Goal: Find specific page/section: Find specific page/section

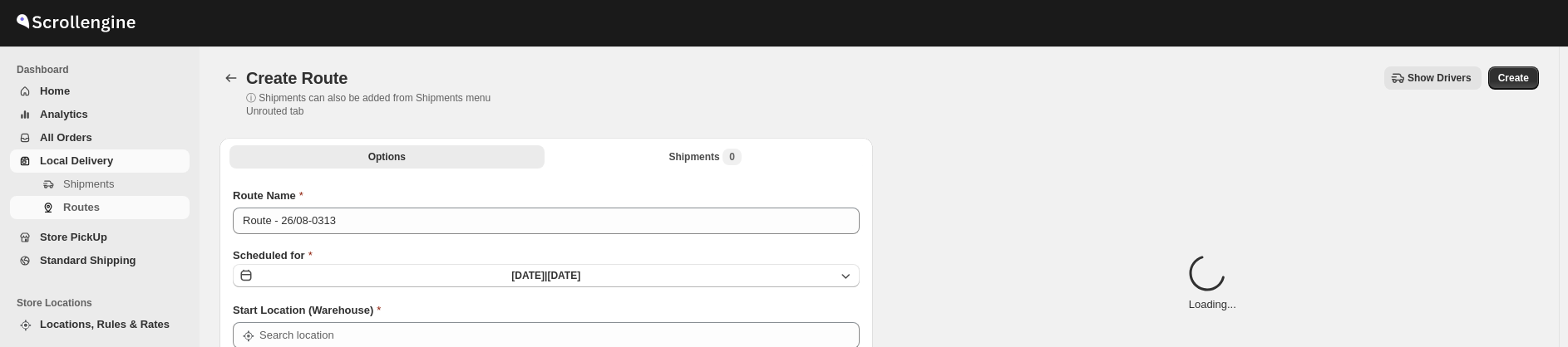
type input "Not Available"
click at [99, 109] on span "Analytics" at bounding box center [113, 114] width 146 height 16
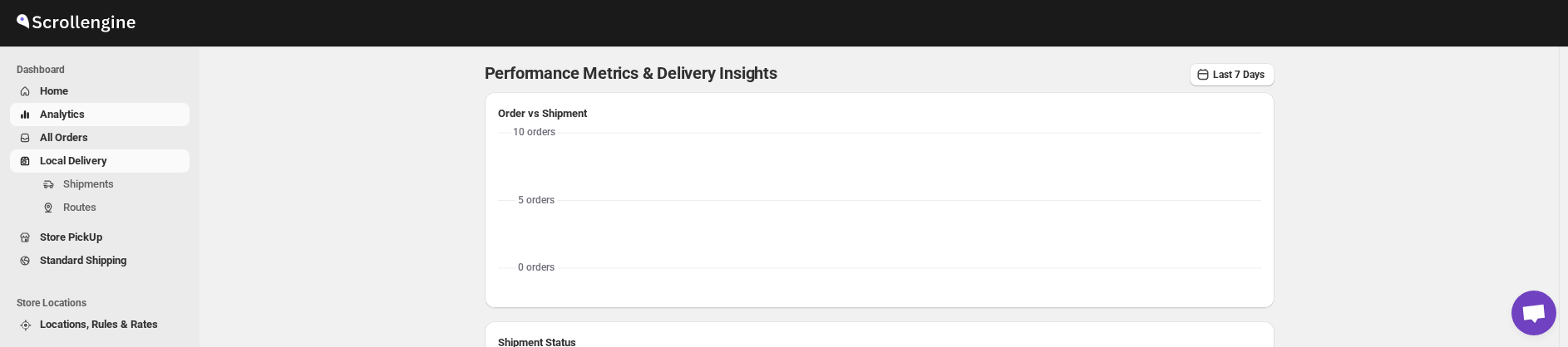
click at [100, 171] on link "Local Delivery" at bounding box center [99, 161] width 179 height 23
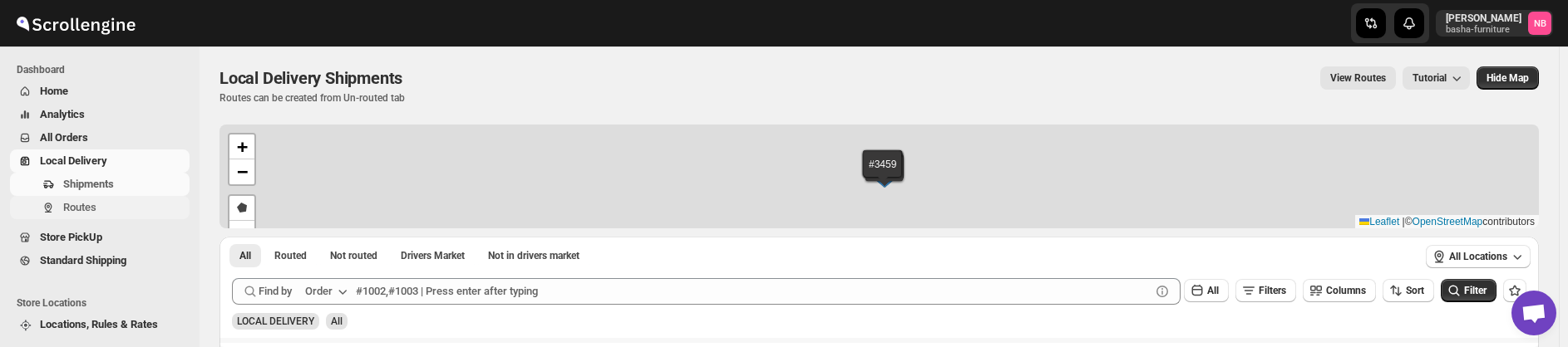
click at [107, 206] on span "Routes" at bounding box center [124, 207] width 123 height 16
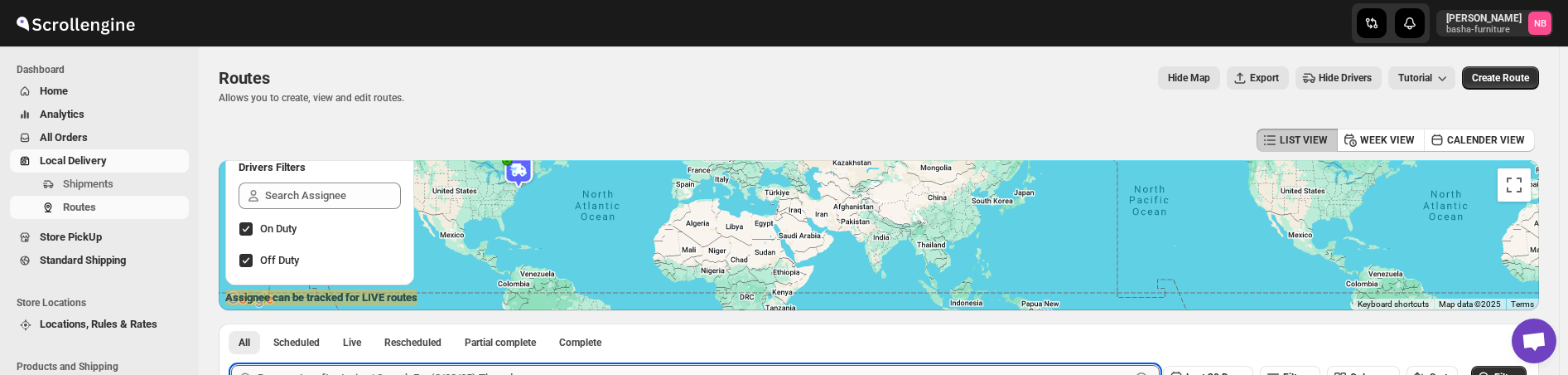
click at [594, 374] on input "text" at bounding box center [693, 378] width 872 height 27
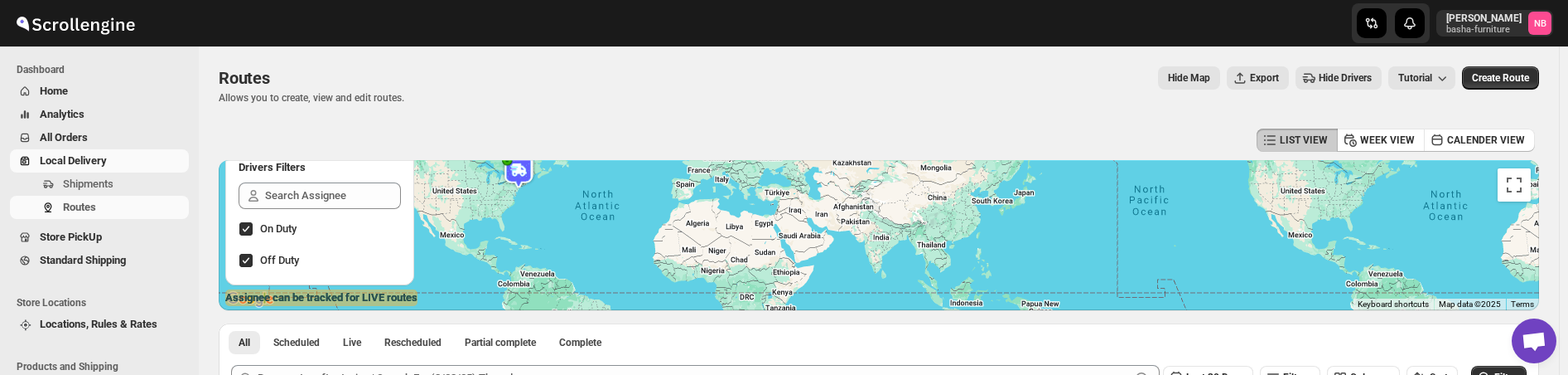
click at [1263, 329] on div "All Scheduled Live Rescheduled Partial complete Complete More views All Schedul…" at bounding box center [879, 338] width 1321 height 29
